Goal: Find specific page/section: Find specific page/section

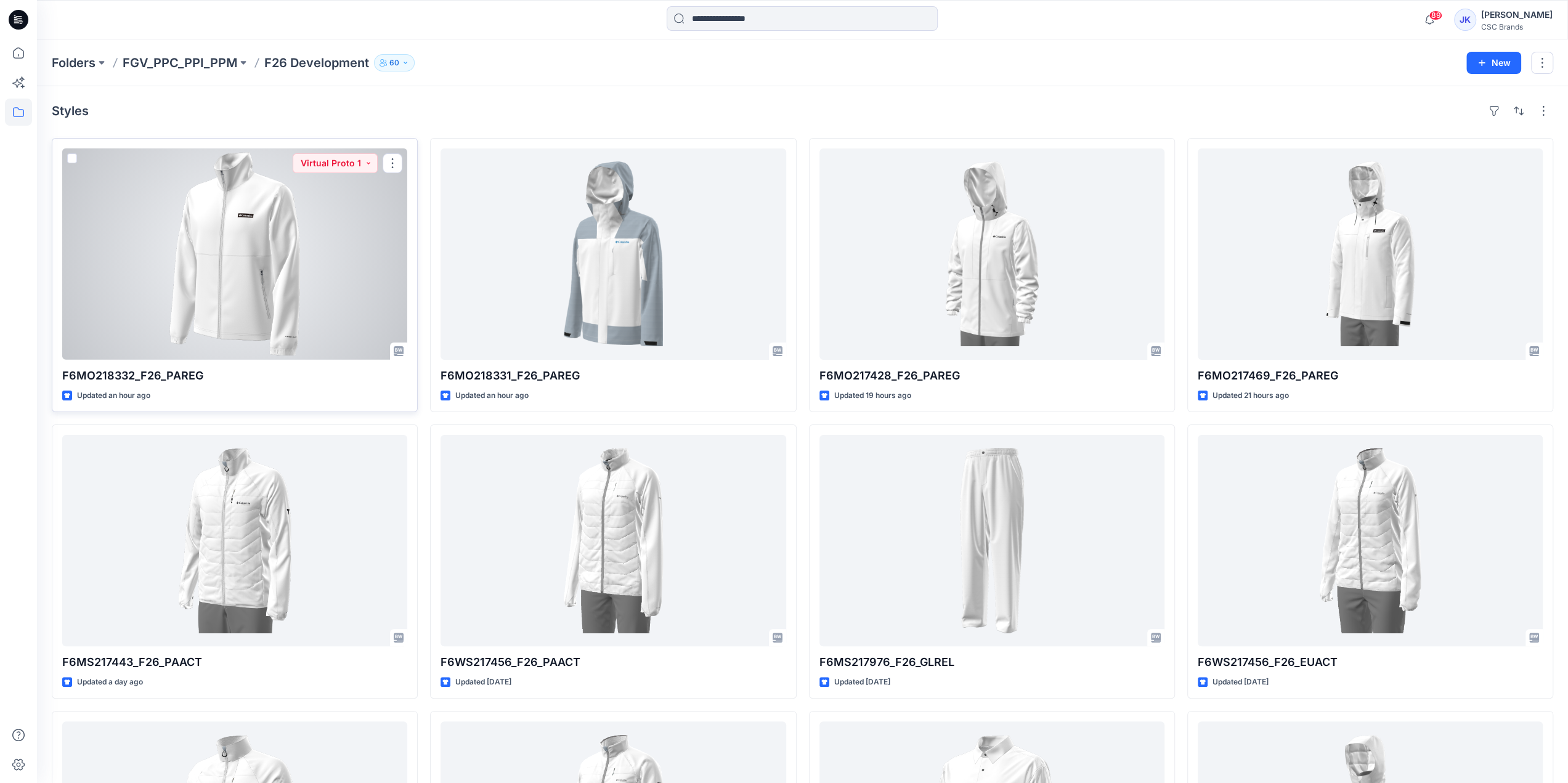
click at [297, 239] on div at bounding box center [235, 254] width 345 height 211
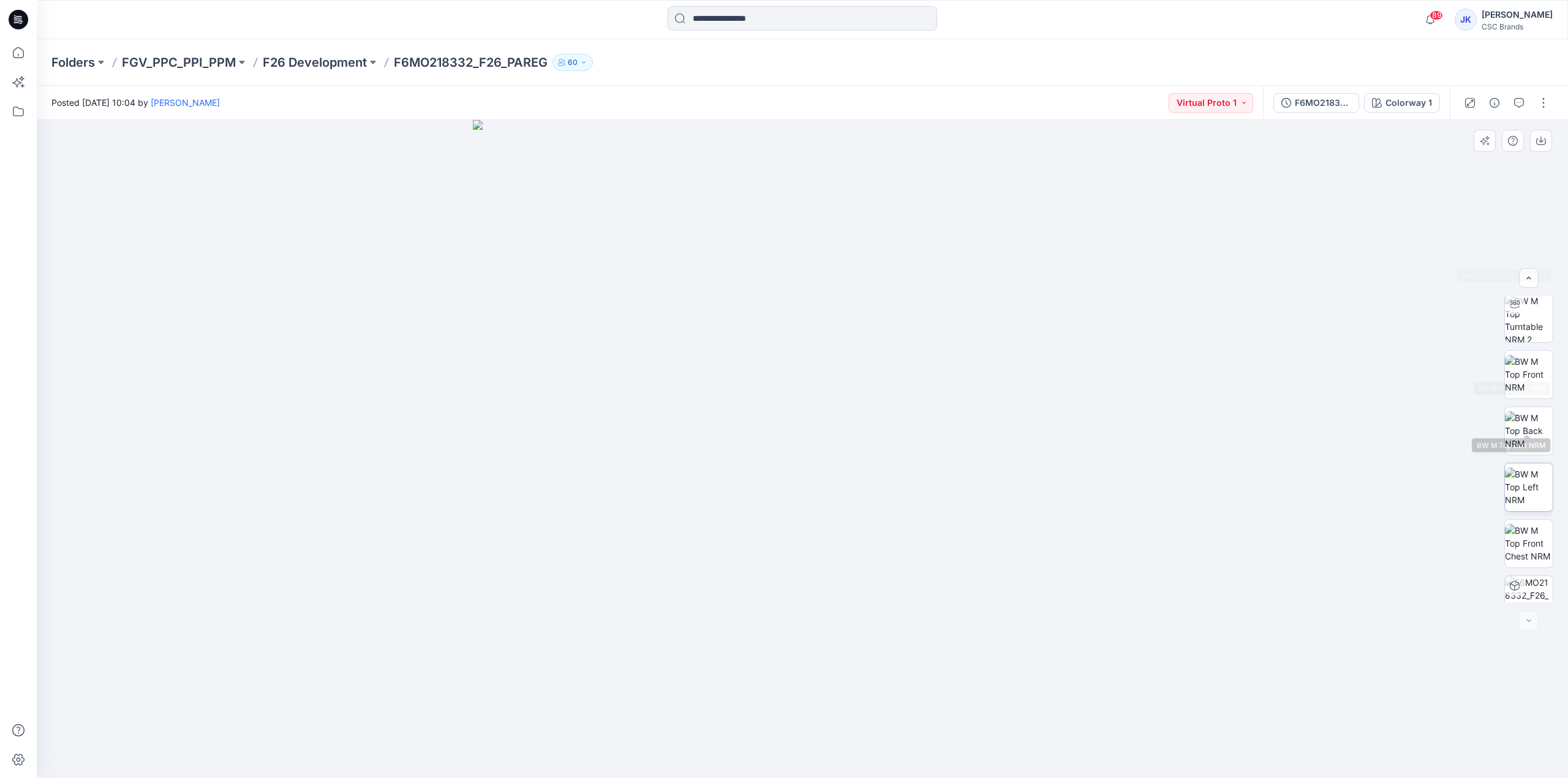
scroll to position [194, 0]
click at [1300, 96] on div "F6MO218332_F26_PAREG_VP1" at bounding box center [1322, 102] width 56 height 13
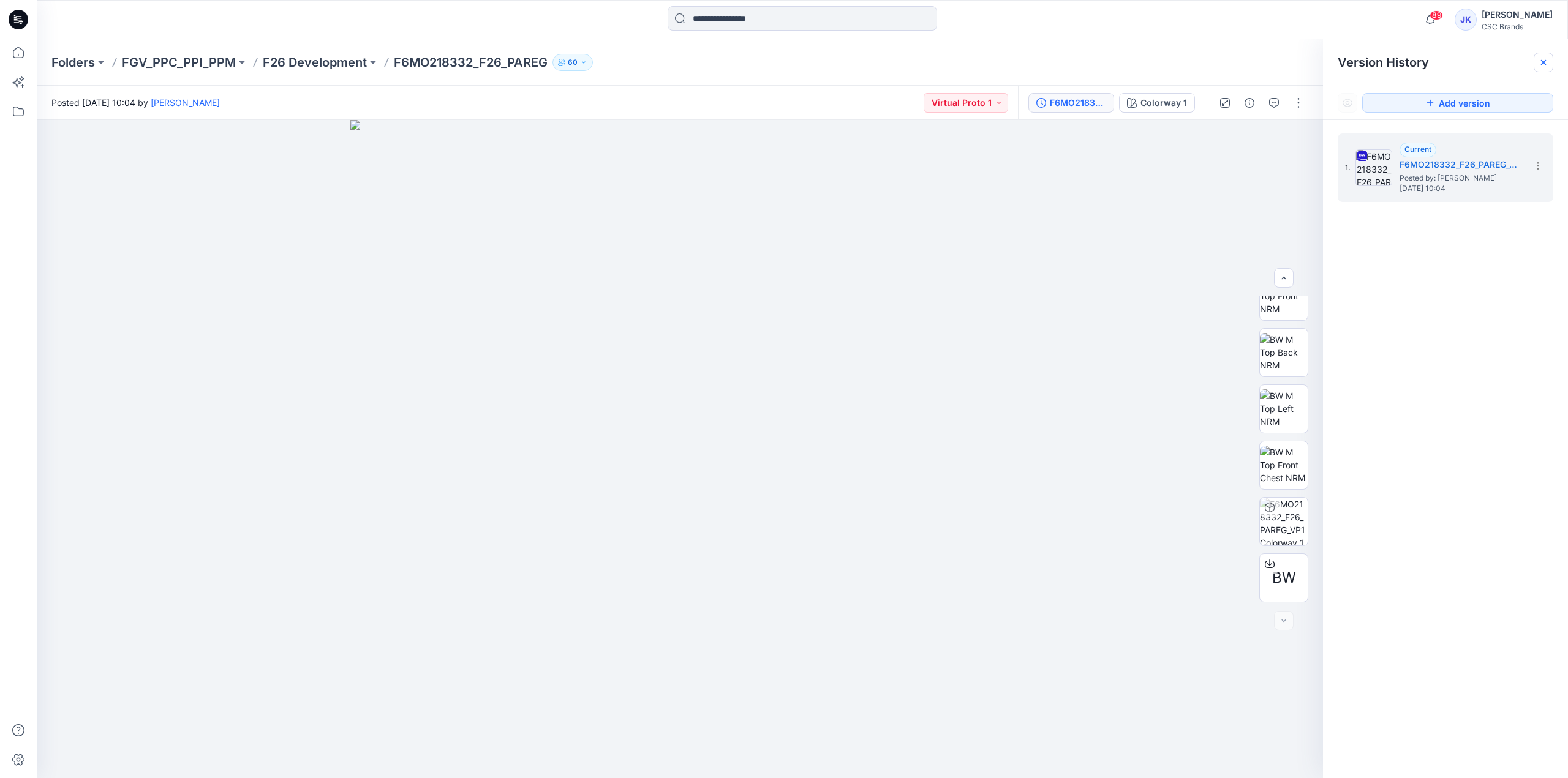
click at [1543, 67] on div at bounding box center [1543, 62] width 20 height 20
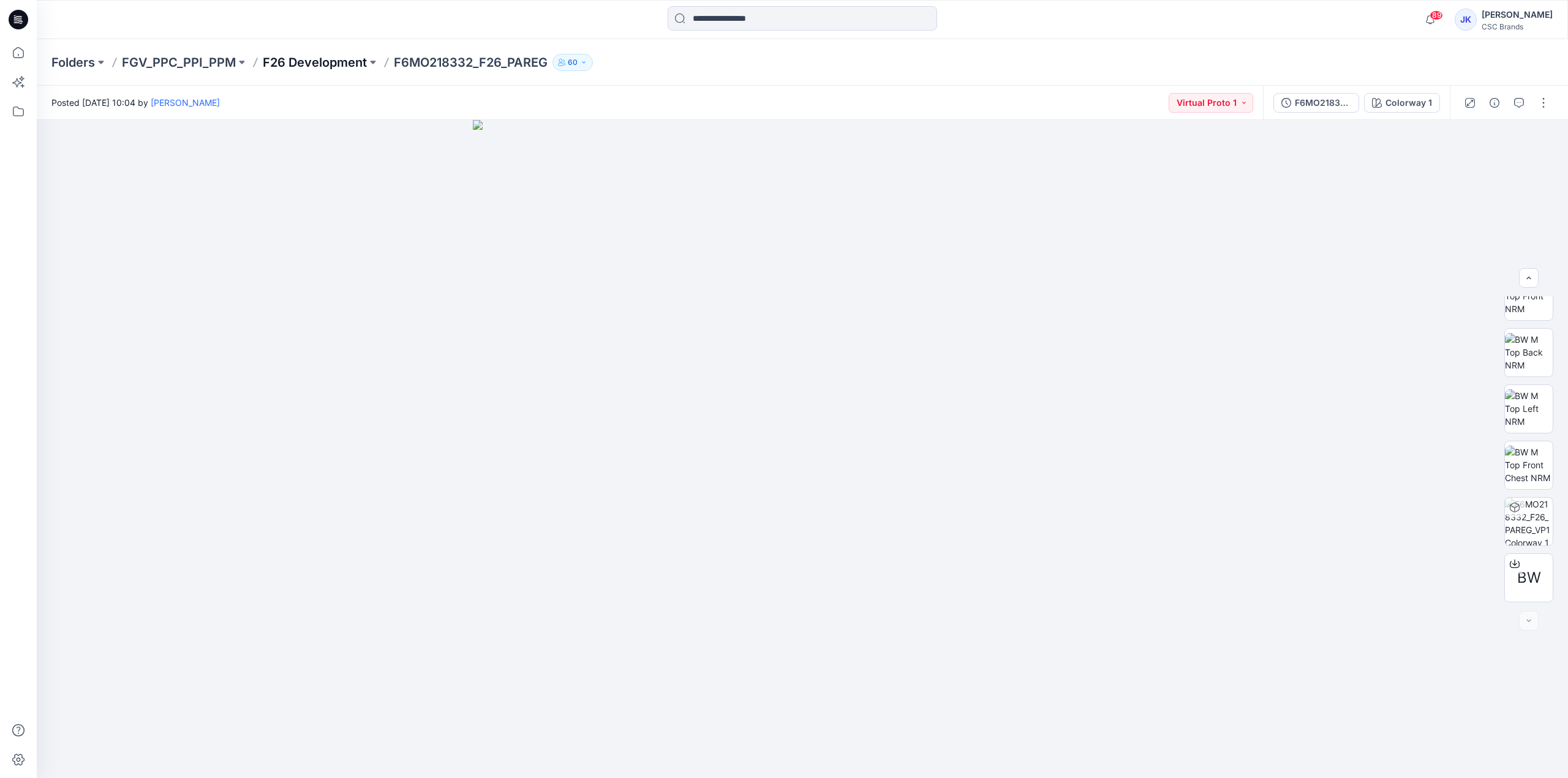
click at [309, 61] on p "F26 Development" at bounding box center [314, 62] width 104 height 17
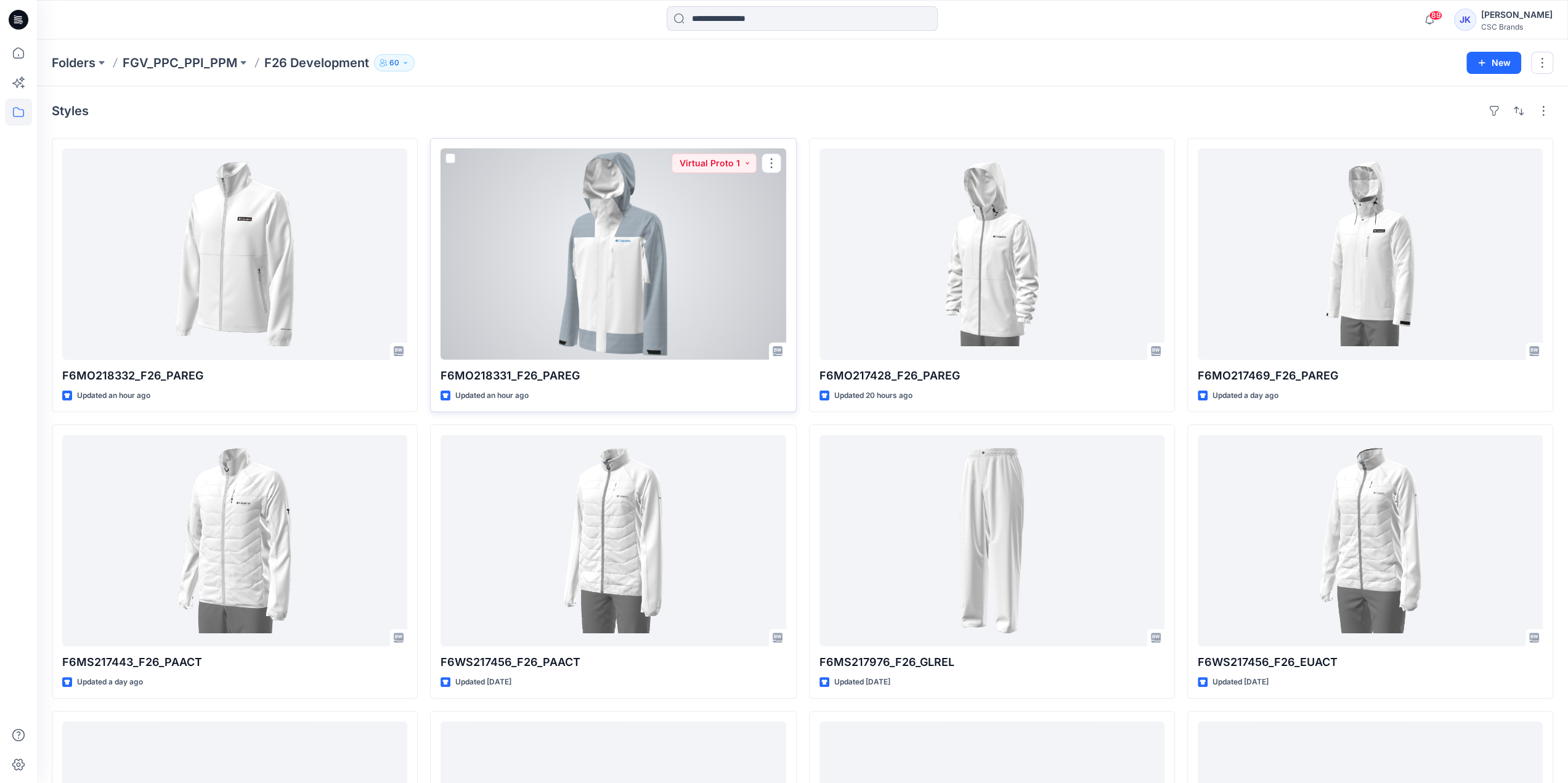
click at [660, 255] on div at bounding box center [613, 254] width 345 height 211
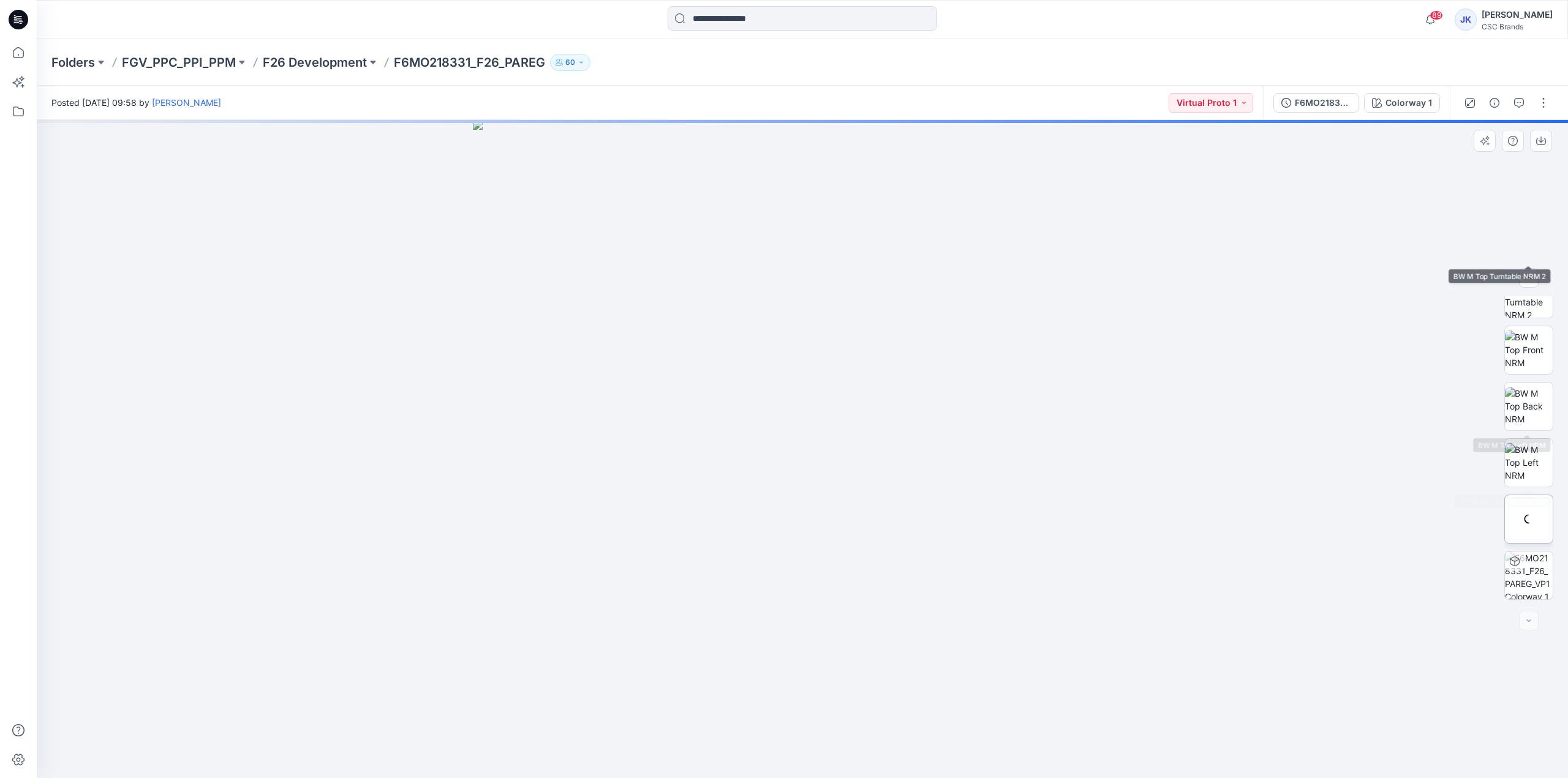
scroll to position [194, 0]
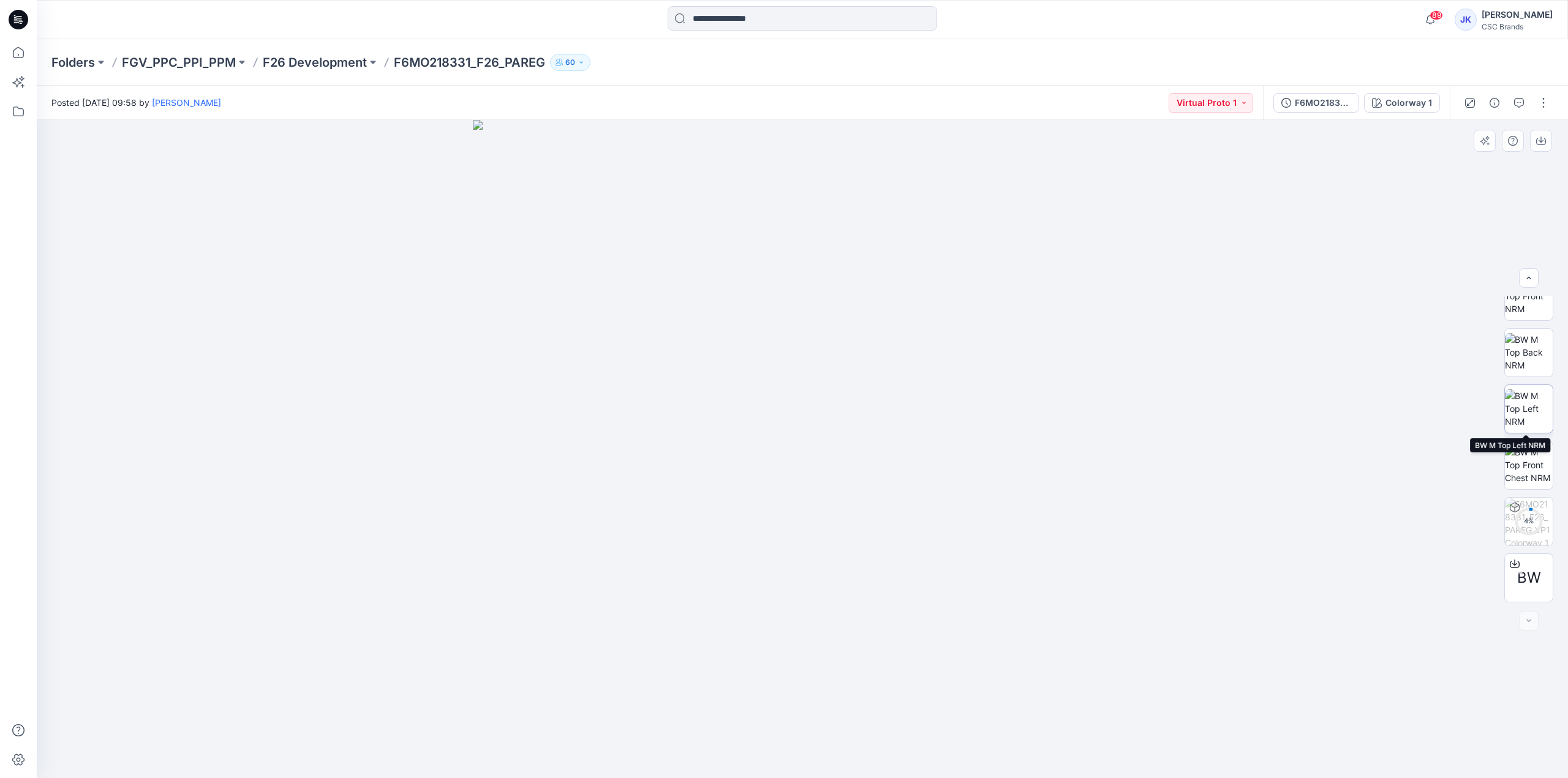
click at [1526, 414] on img at bounding box center [1528, 409] width 47 height 39
click at [1530, 349] on img at bounding box center [1528, 352] width 47 height 39
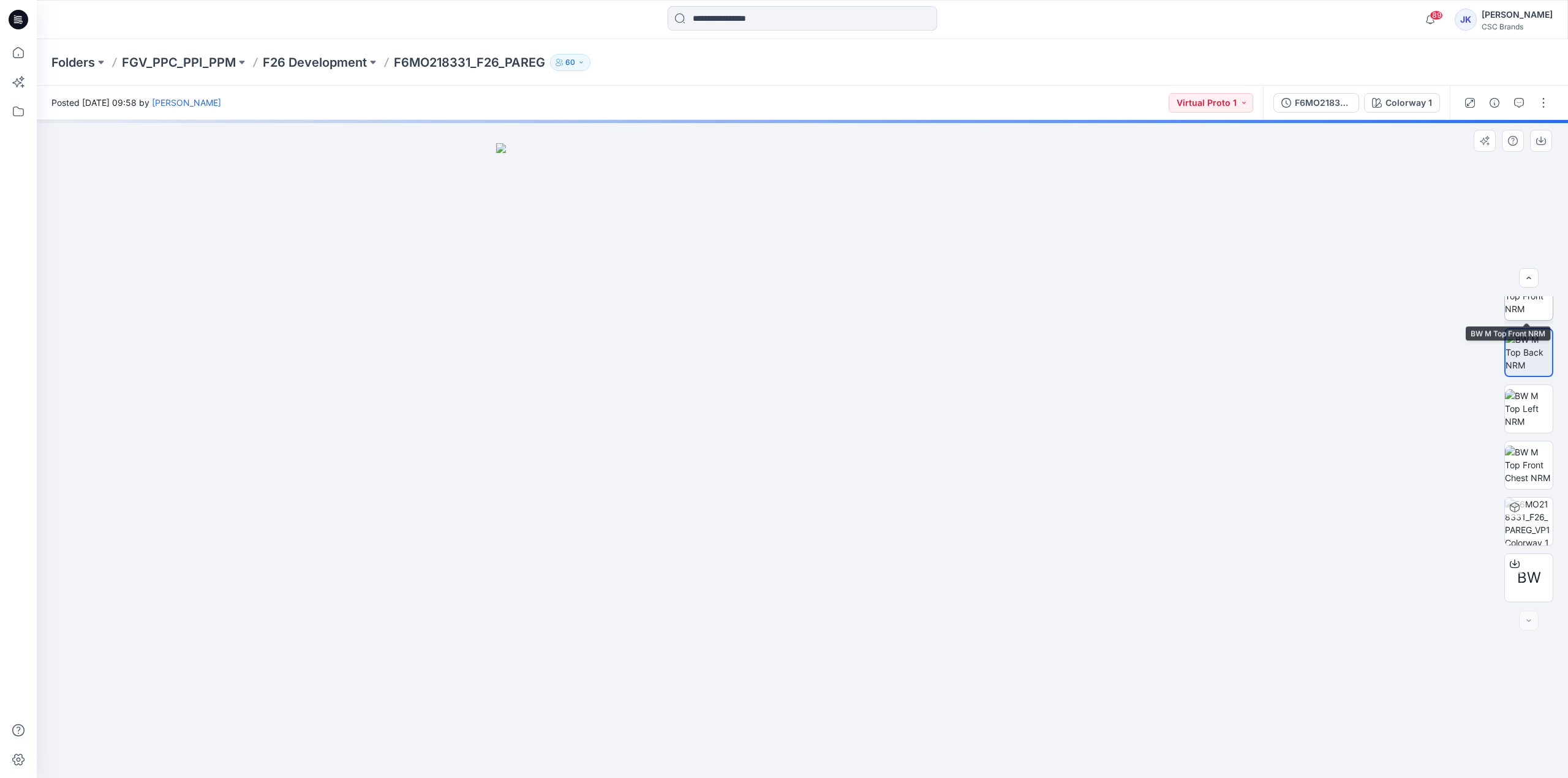
scroll to position [9, 0]
click at [1529, 361] on img at bounding box center [1528, 367] width 47 height 47
drag, startPoint x: 949, startPoint y: 750, endPoint x: 815, endPoint y: 759, distance: 134.3
click at [815, 759] on icon at bounding box center [804, 741] width 371 height 46
drag, startPoint x: 842, startPoint y: 759, endPoint x: 856, endPoint y: 757, distance: 14.1
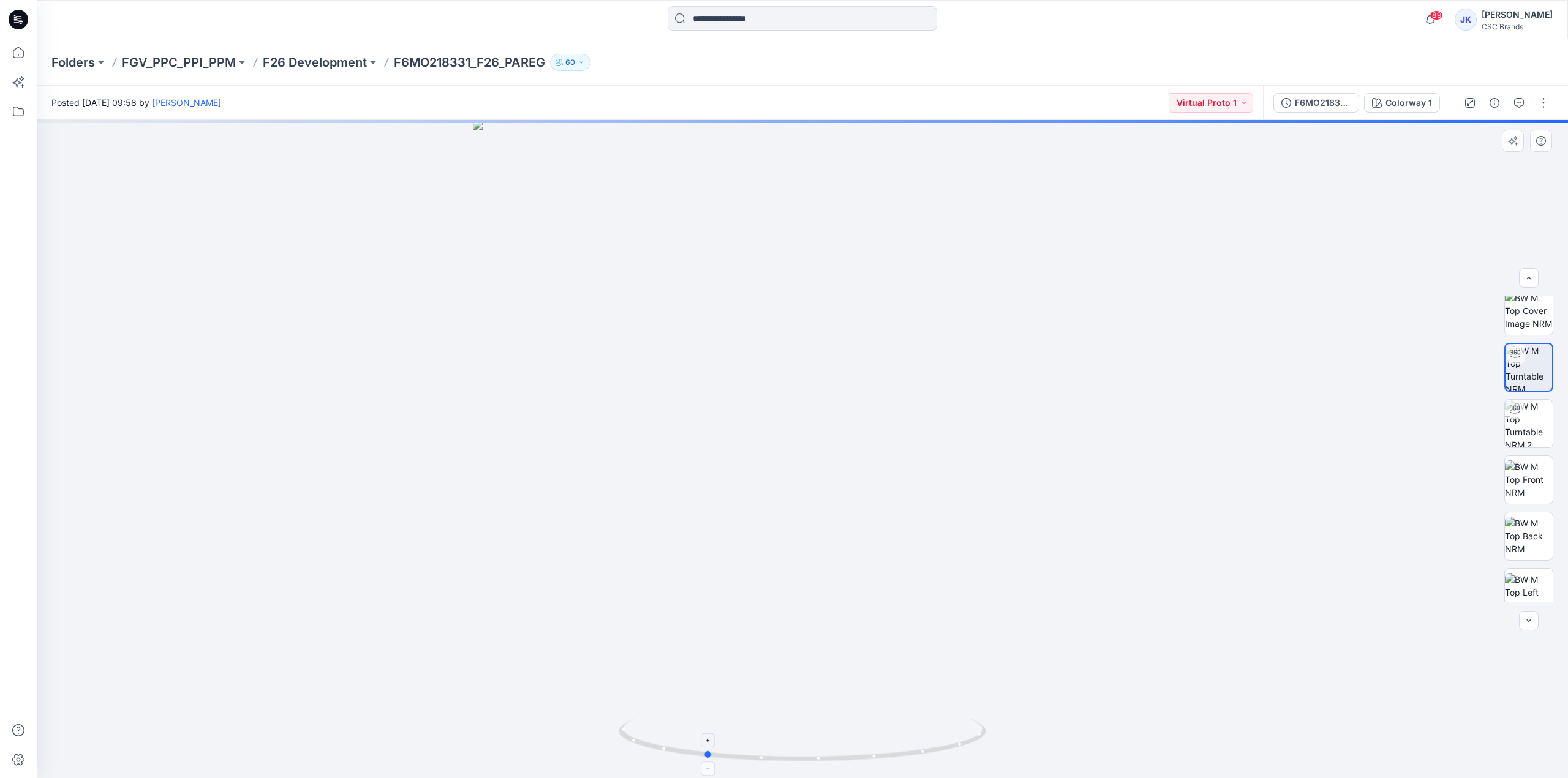
click at [856, 757] on icon at bounding box center [804, 741] width 371 height 46
click at [1519, 471] on img at bounding box center [1528, 465] width 47 height 39
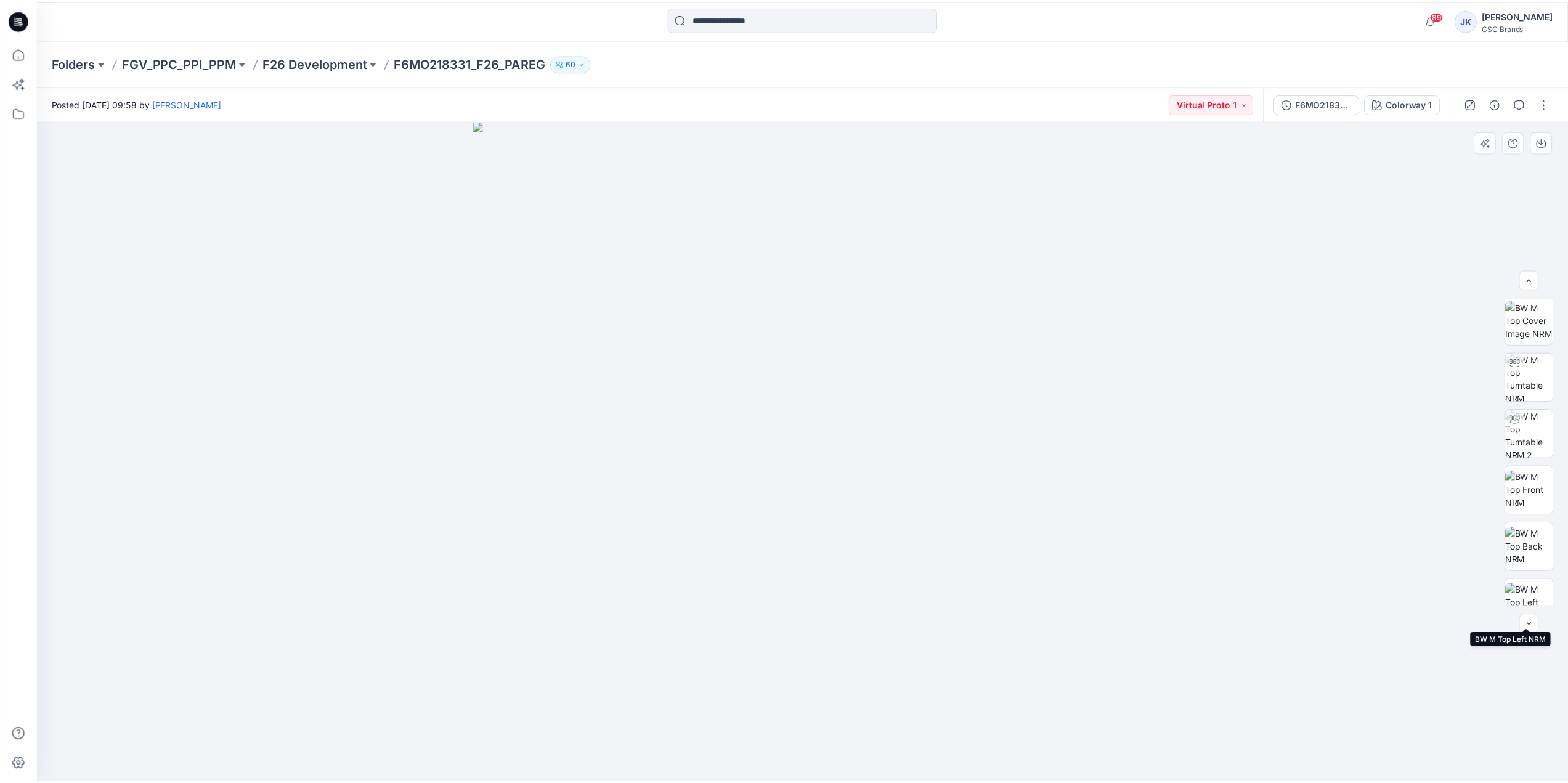
scroll to position [0, 0]
click at [1524, 590] on img at bounding box center [1537, 605] width 48 height 39
click at [343, 67] on p "F26 Development" at bounding box center [316, 62] width 105 height 17
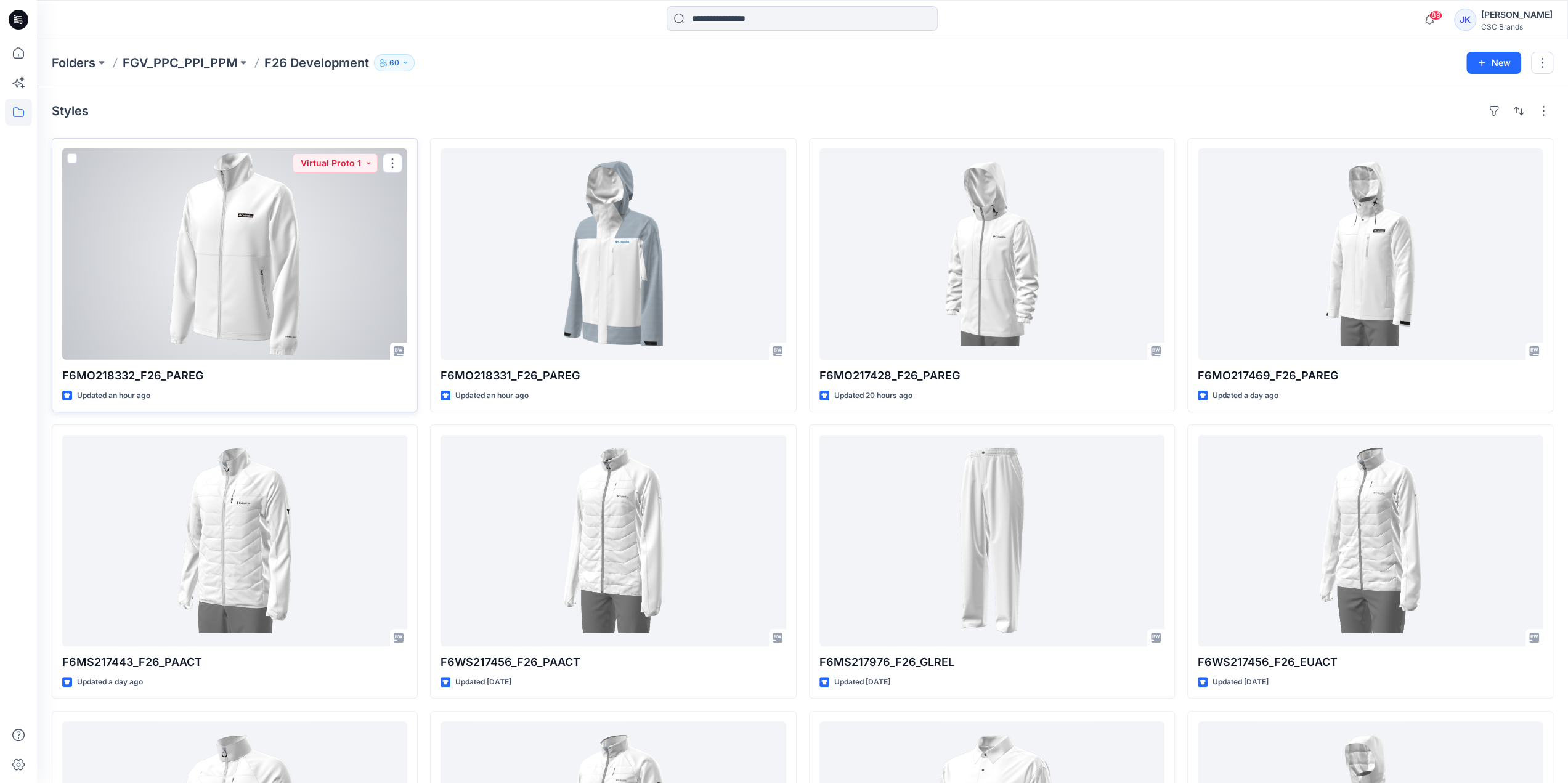
click at [250, 281] on div at bounding box center [235, 254] width 345 height 211
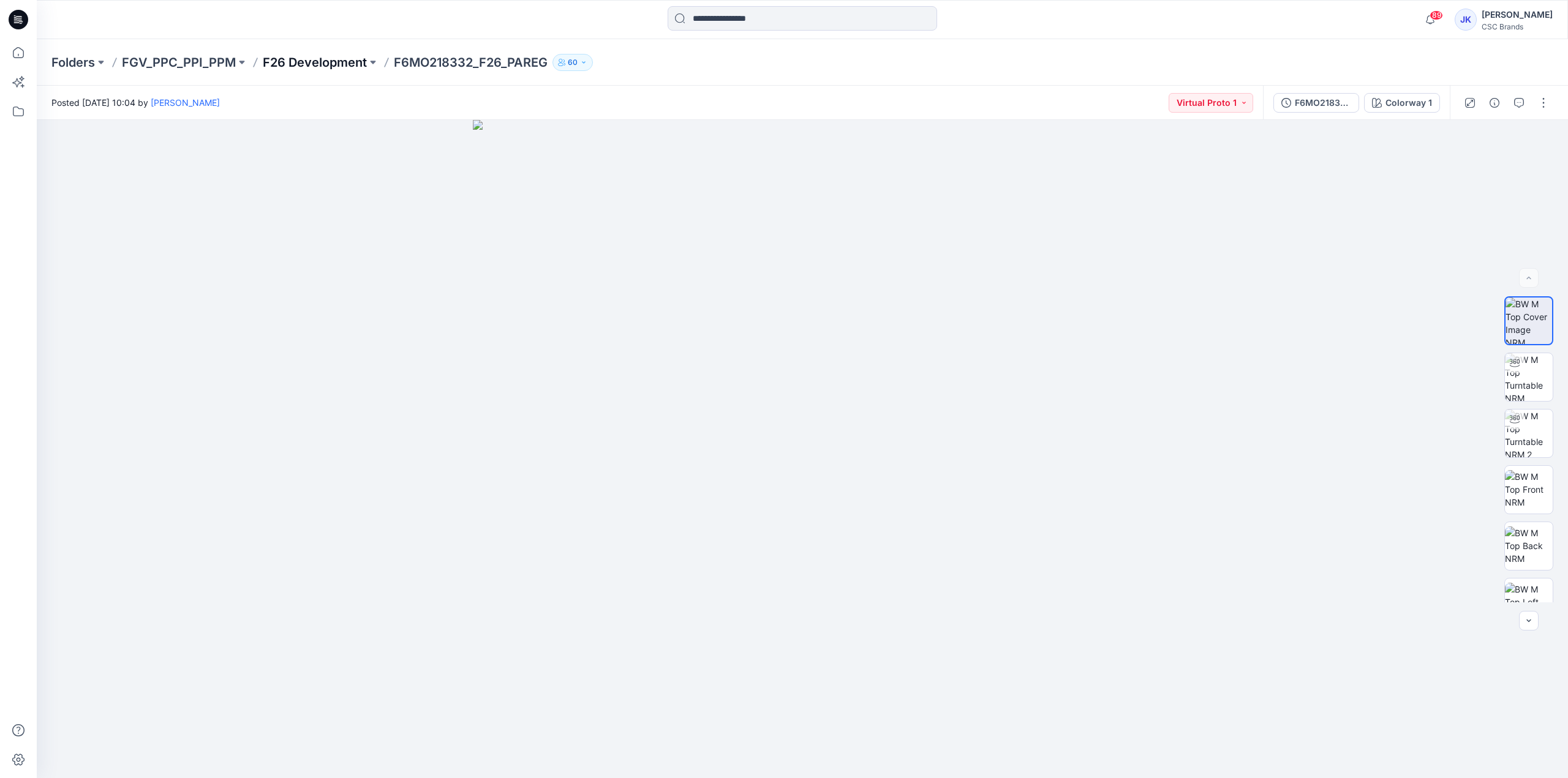
click at [328, 53] on div "Folders FGV_PPC_PPI_PPM F26 Development F6MO218332_F26_PAREG 60" at bounding box center [802, 63] width 1531 height 47
click at [327, 54] on p "F26 Development" at bounding box center [314, 62] width 104 height 17
